Goal: Task Accomplishment & Management: Manage account settings

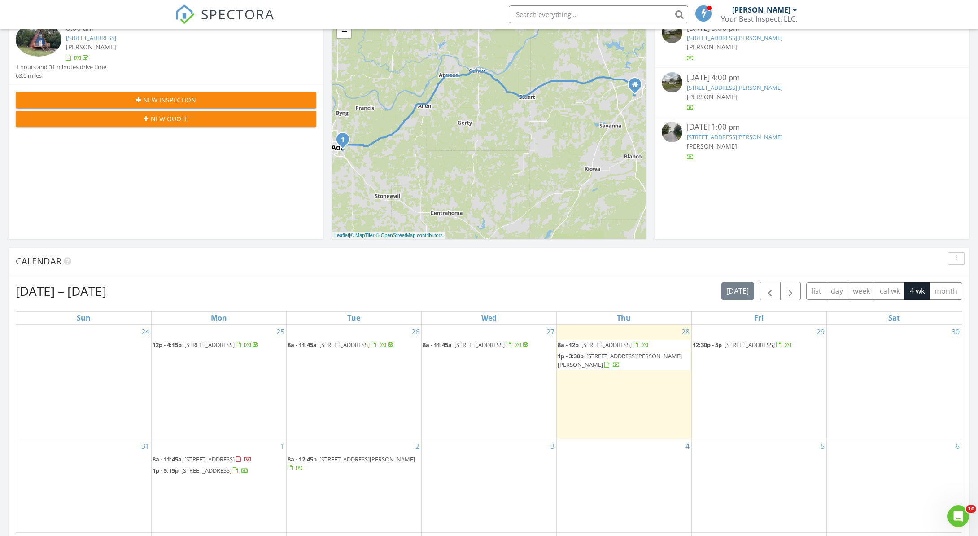
scroll to position [144, 0]
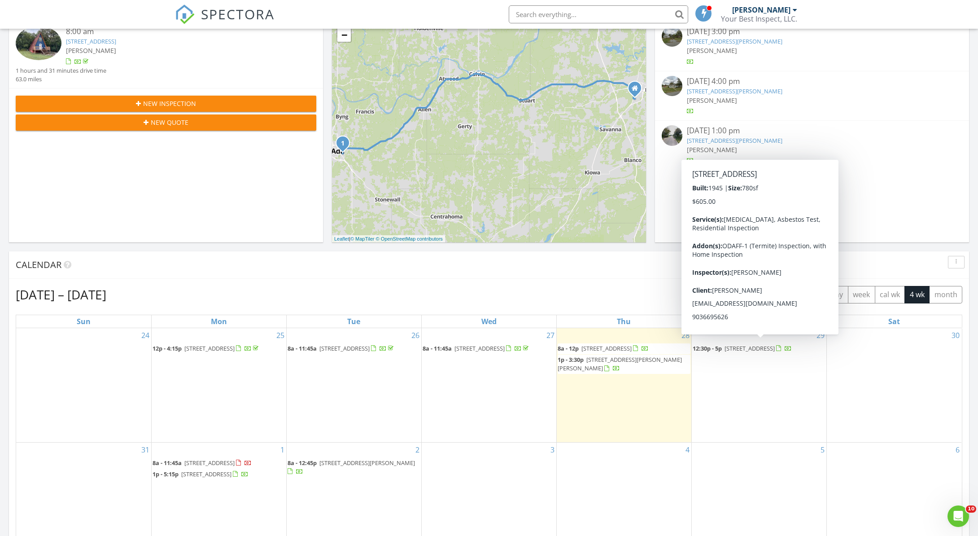
click at [753, 349] on span "311 SW 4th St, Antlers 74523" at bounding box center [750, 348] width 50 height 8
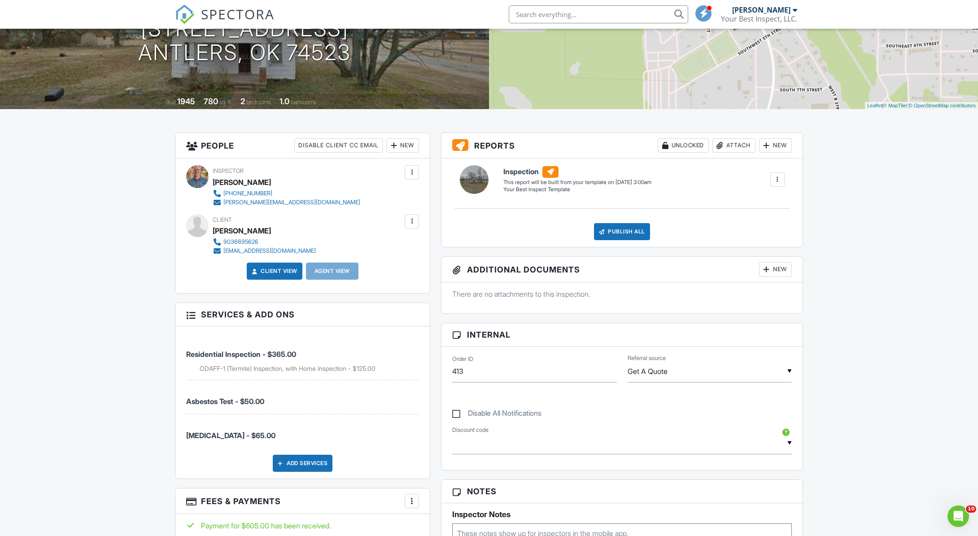
scroll to position [131, 0]
click at [401, 145] on div "New" at bounding box center [402, 145] width 33 height 14
click at [415, 196] on li "Client's Agent" at bounding box center [434, 195] width 88 height 22
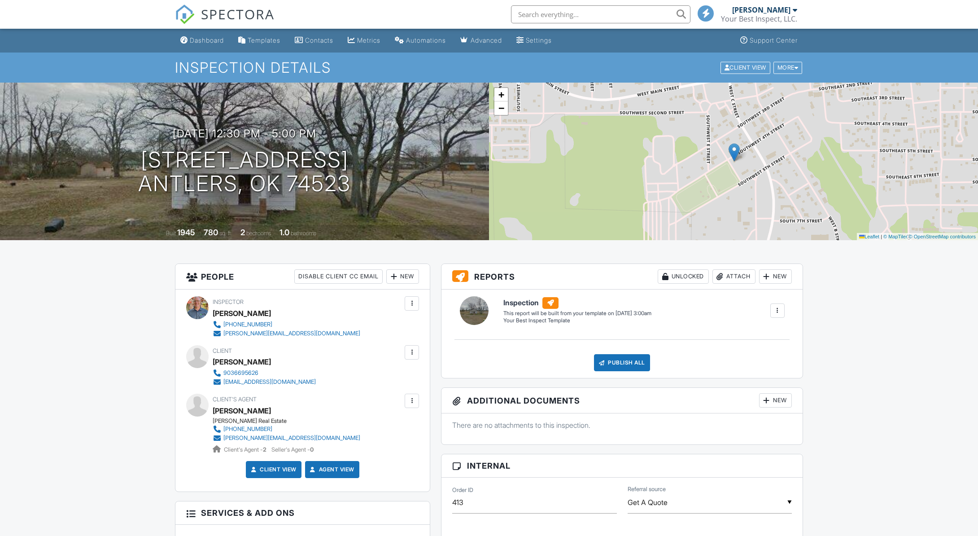
click at [395, 279] on div at bounding box center [394, 276] width 9 height 9
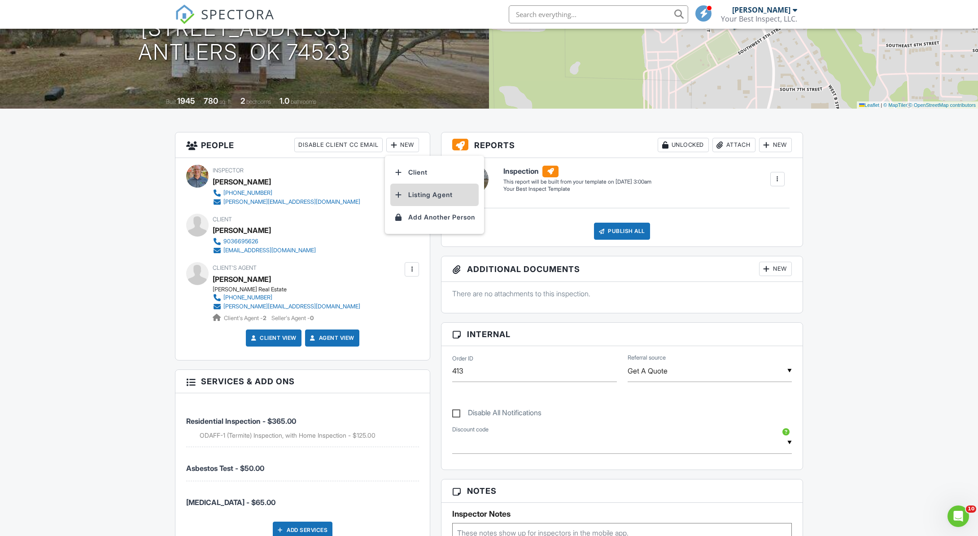
click at [415, 193] on li "Listing Agent" at bounding box center [434, 195] width 88 height 22
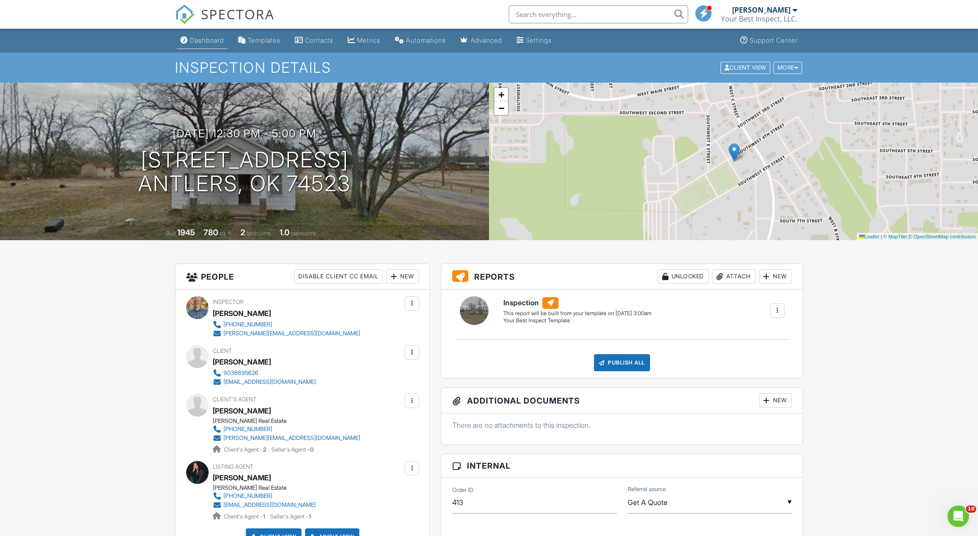
click at [197, 38] on div "Dashboard" at bounding box center [207, 40] width 34 height 8
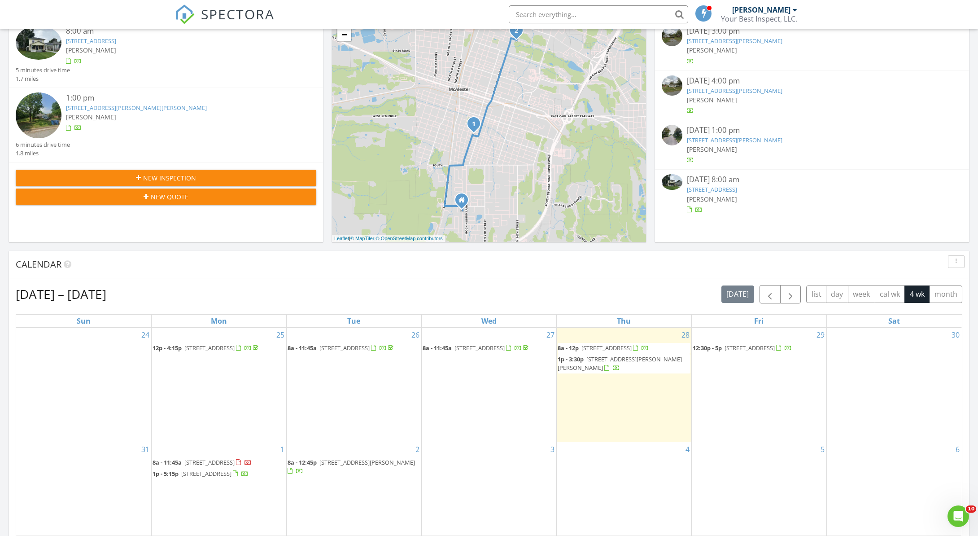
scroll to position [147, 0]
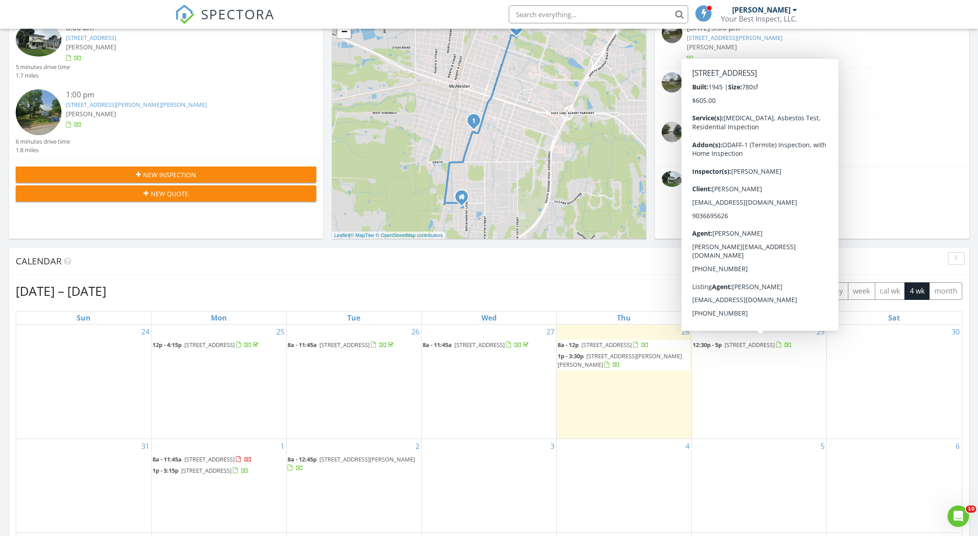
click at [744, 347] on span "311 SW 4th St, Antlers 74523" at bounding box center [750, 345] width 50 height 8
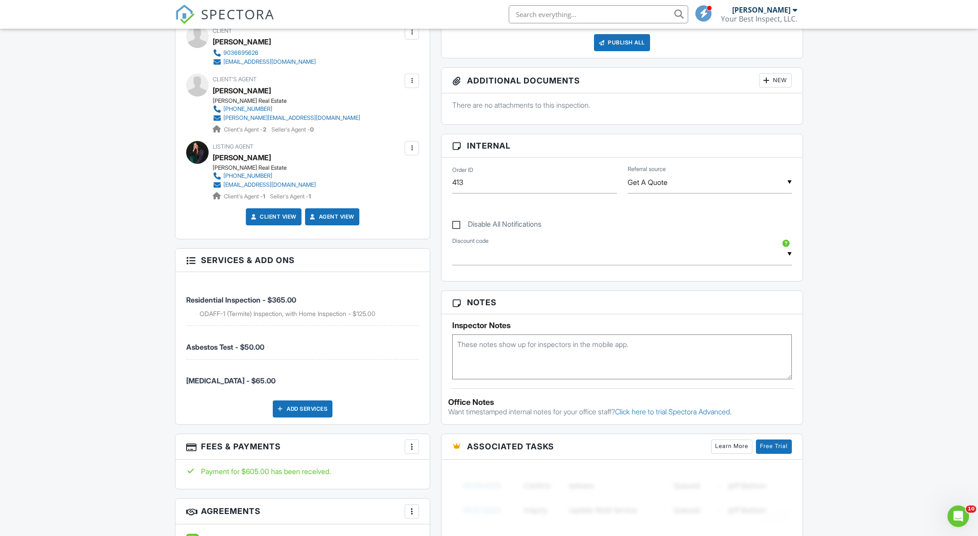
scroll to position [318, 0]
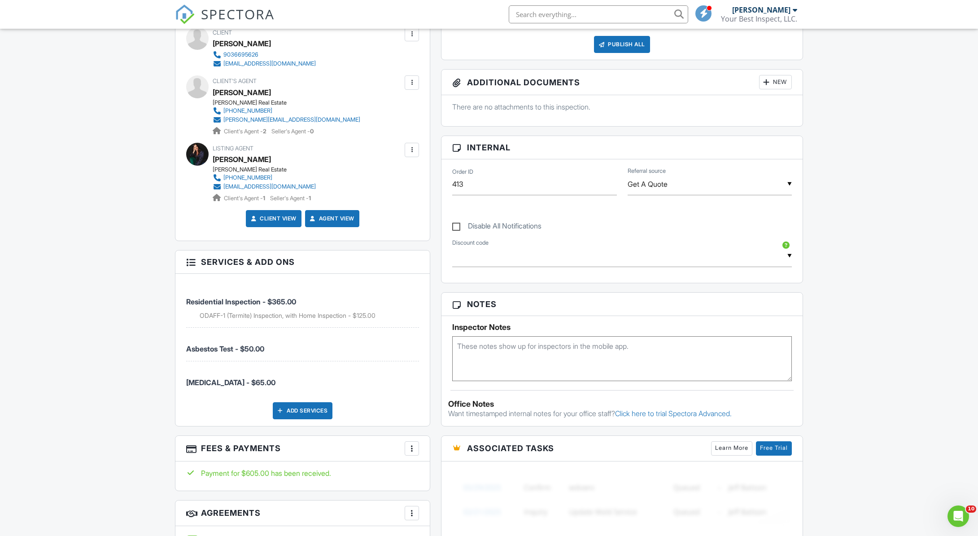
click at [462, 347] on textarea at bounding box center [622, 358] width 340 height 45
click at [490, 358] on textarea "Code 2015. Wall heater, foundation on back porch., termites, foundation." at bounding box center [622, 358] width 340 height 45
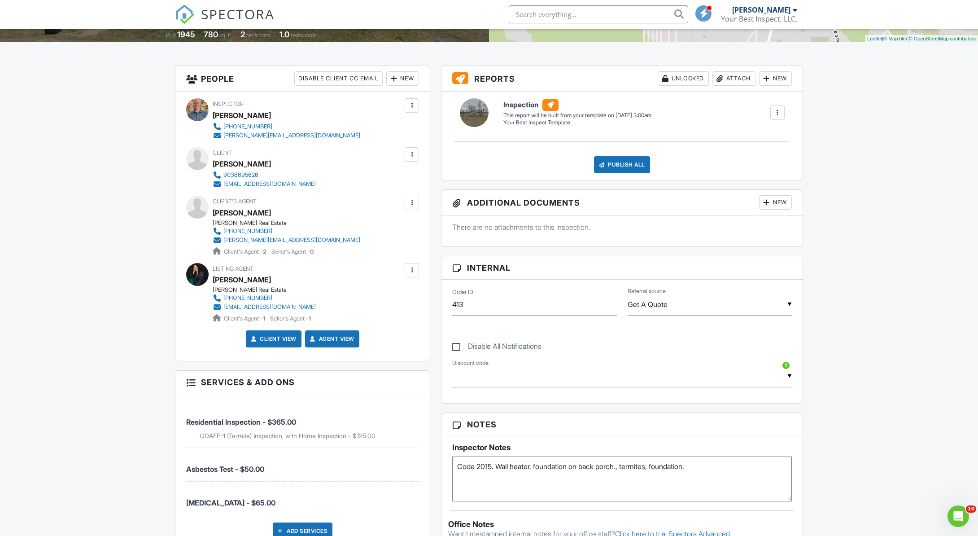
scroll to position [320, 0]
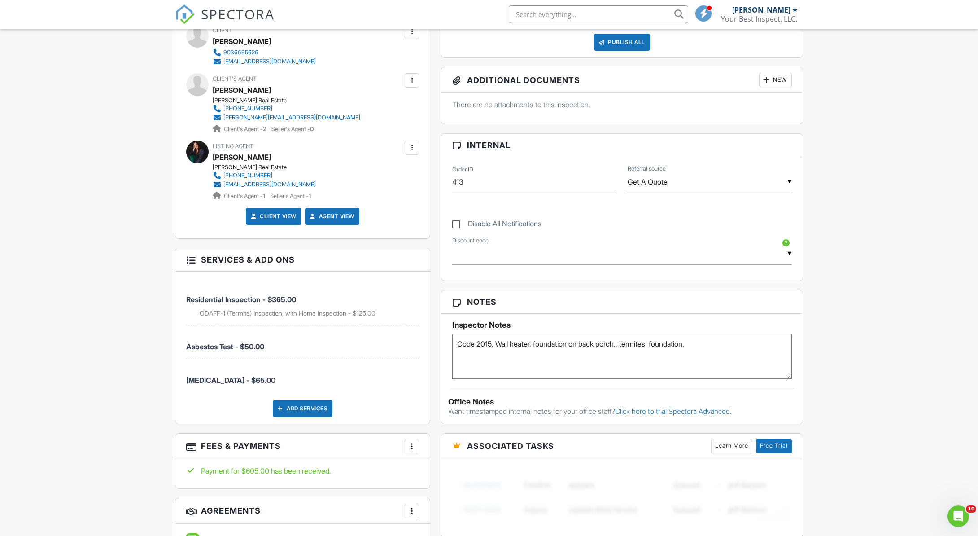
type textarea "Code 2015. Wall heater, foundation on back porch., termites, foundation."
click at [626, 214] on div "Disable All Notifications" at bounding box center [622, 219] width 350 height 34
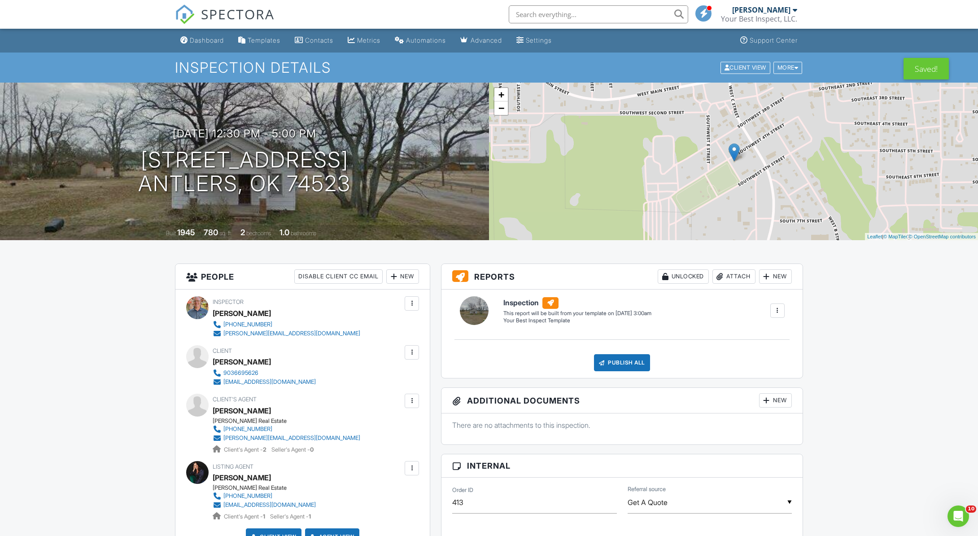
scroll to position [0, 0]
click at [207, 41] on div "Dashboard" at bounding box center [207, 40] width 34 height 8
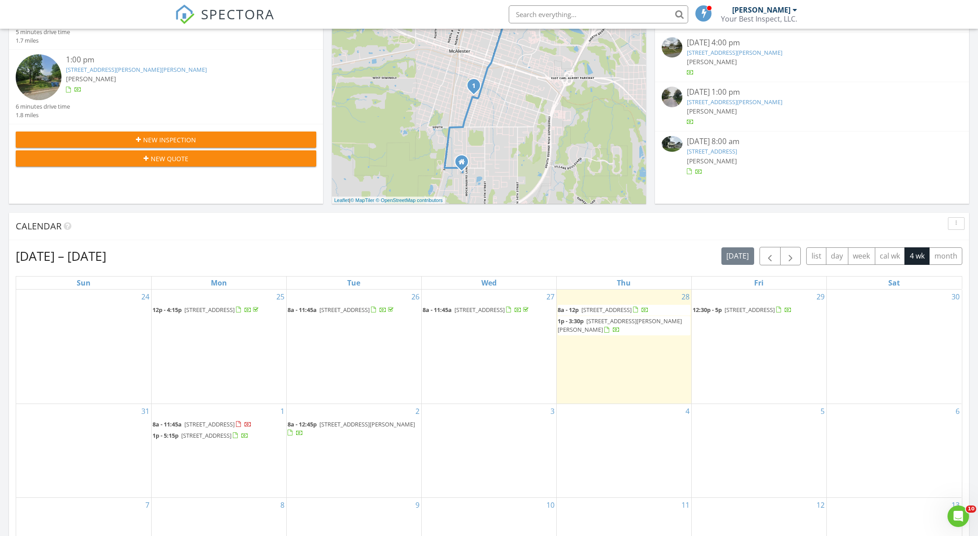
scroll to position [184, 0]
